Goal: Find contact information: Find contact information

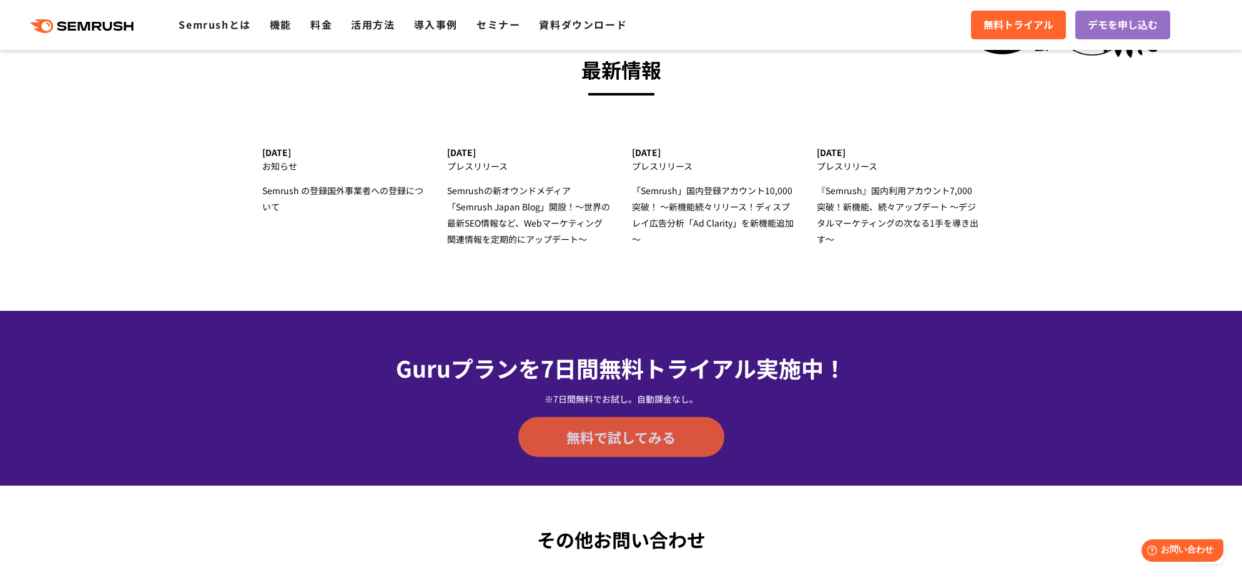
scroll to position [3976, 0]
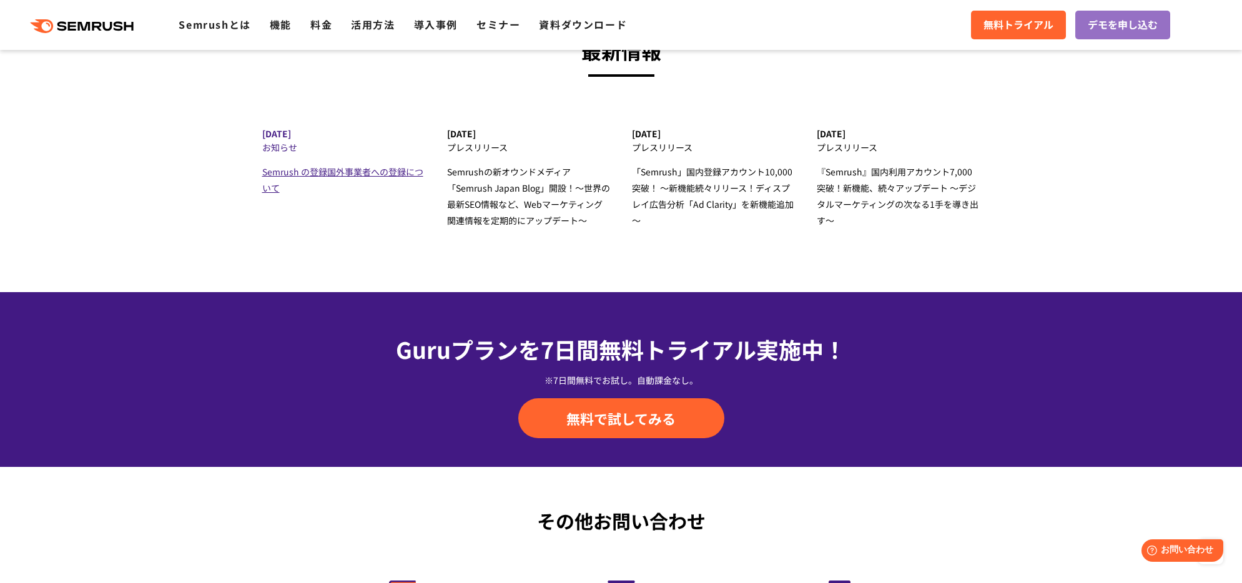
click at [339, 176] on span "Semrush の登録国外事業者への登録について" at bounding box center [342, 179] width 161 height 29
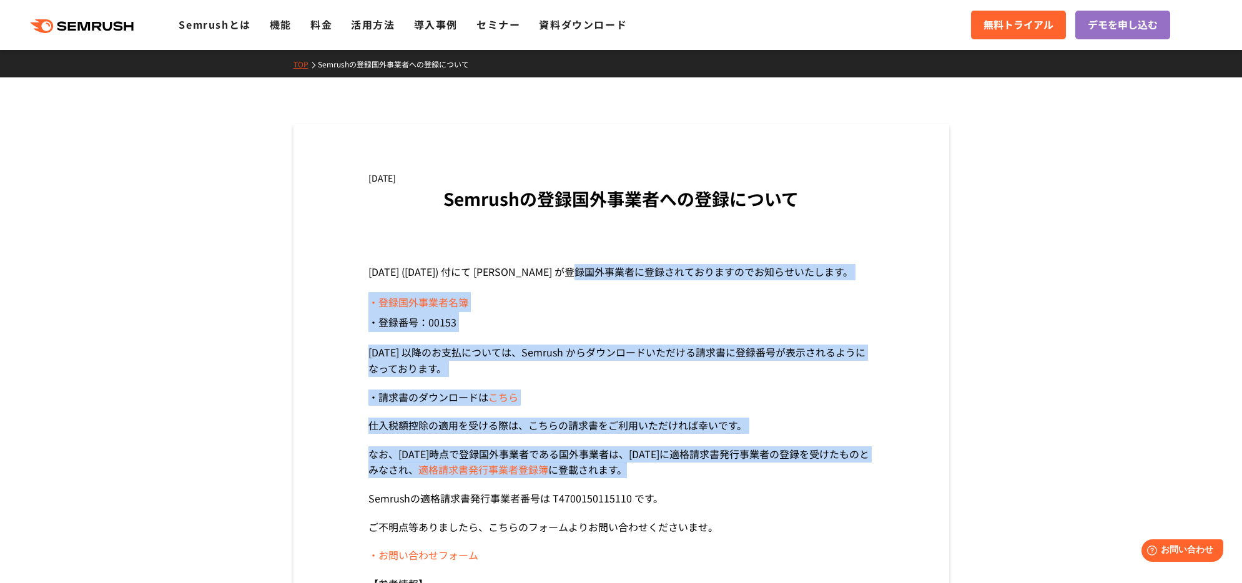
drag, startPoint x: 607, startPoint y: 272, endPoint x: 673, endPoint y: 469, distance: 208.1
click at [689, 476] on section "令和5年4月3日 (2023/4/3) 付にて Semrush が登録国外事業者に登録されておりますのでお知らせいたします。 ・登録国外事業者名簿 ・登録番号…" at bounding box center [621, 450] width 506 height 373
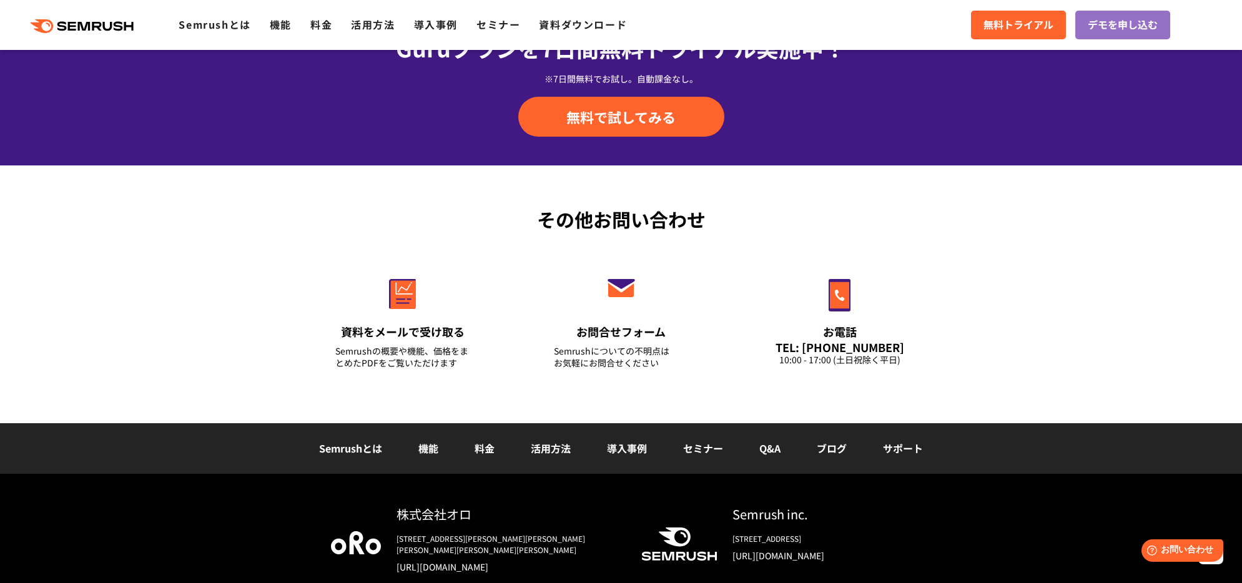
scroll to position [4354, 0]
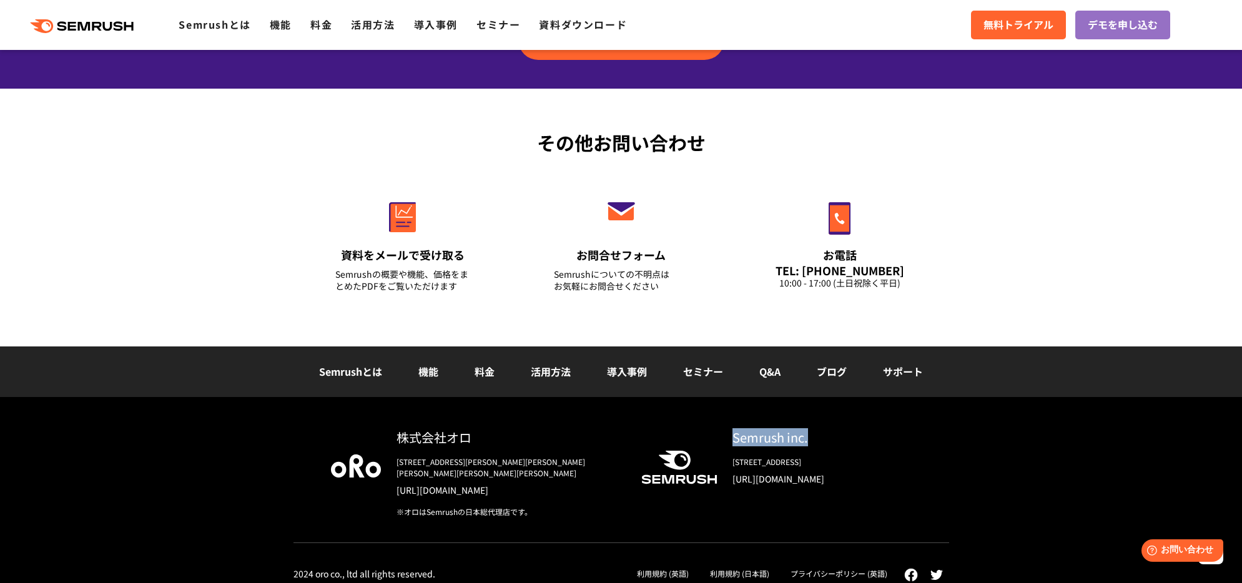
drag, startPoint x: 810, startPoint y: 439, endPoint x: 735, endPoint y: 442, distance: 75.0
click at [735, 442] on div "Semrush inc." at bounding box center [821, 437] width 179 height 18
copy div "Semrush inc."
drag, startPoint x: 468, startPoint y: 435, endPoint x: 400, endPoint y: 436, distance: 68.7
click at [400, 436] on div "株式会社オロ" at bounding box center [508, 437] width 225 height 18
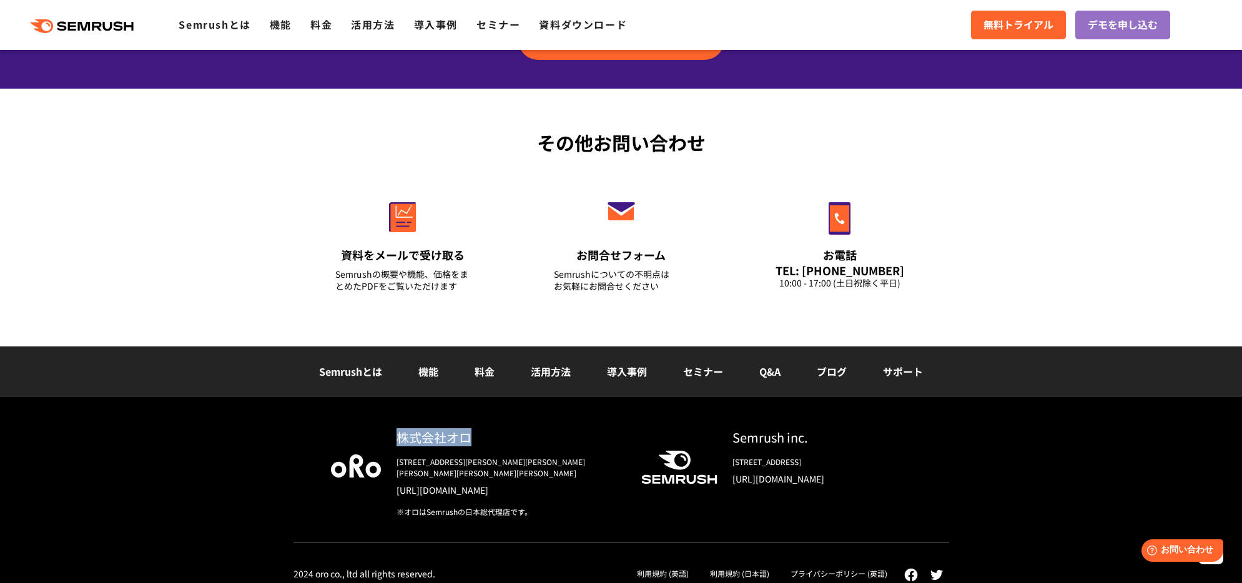
copy div "株式会社オロ"
click at [1012, 501] on div "株式会社オロ 〒153-0063　東京都目黒区目黒3-9-1 目黒須田ビル https://www.oro.com/ja/ ※オロはSemrushの日本総代理…" at bounding box center [621, 495] width 1242 height 197
